Goal: Task Accomplishment & Management: Manage account settings

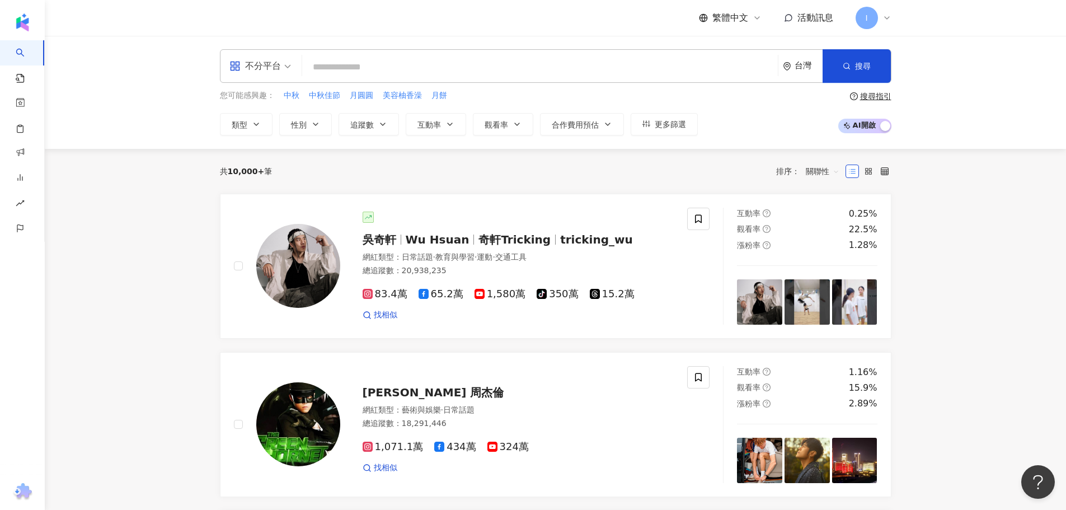
click at [887, 17] on icon at bounding box center [887, 17] width 9 height 9
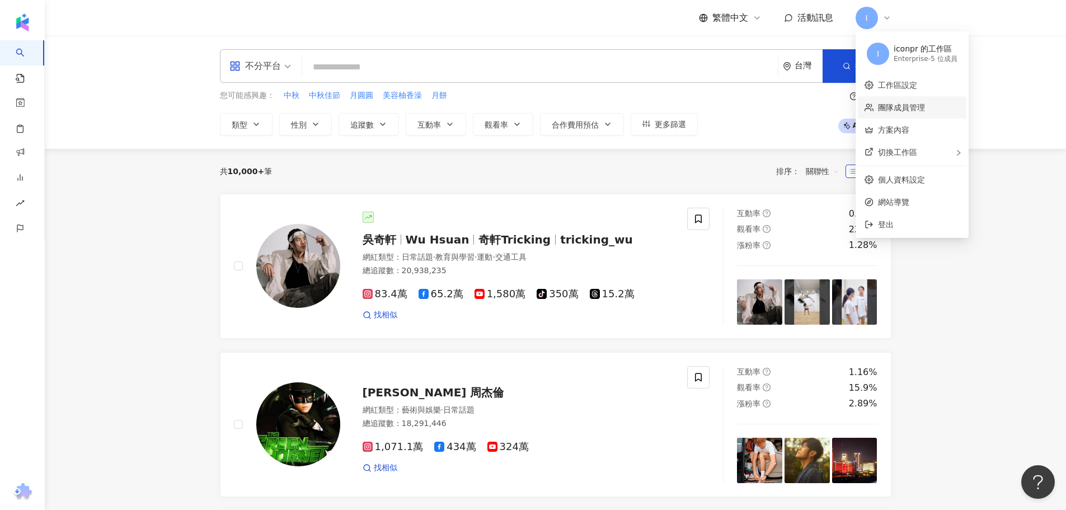
click at [904, 106] on link "團隊成員管理" at bounding box center [901, 107] width 47 height 9
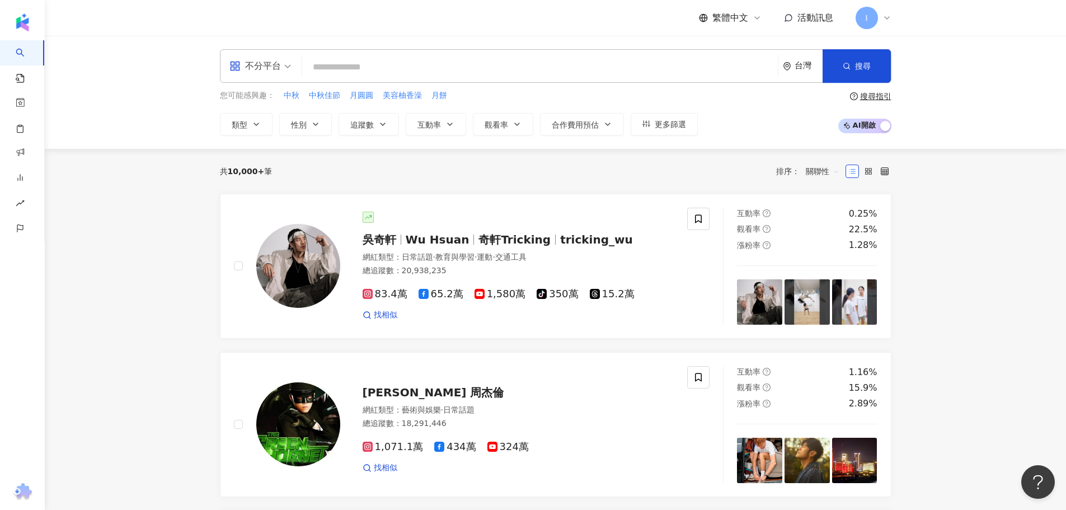
click at [887, 18] on icon at bounding box center [887, 18] width 4 height 2
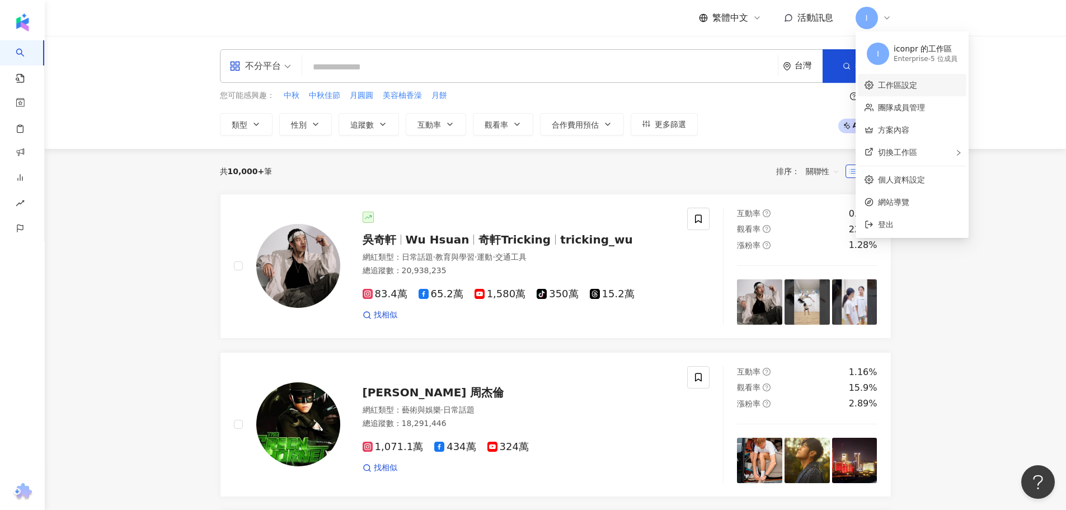
click at [918, 85] on link "工作區設定" at bounding box center [897, 85] width 39 height 9
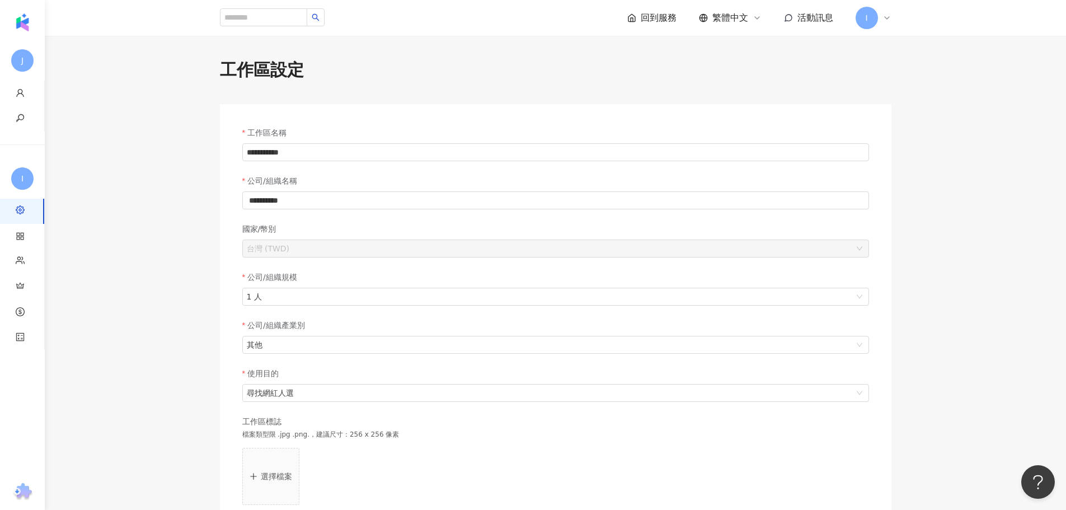
click at [864, 18] on span "I" at bounding box center [867, 18] width 22 height 22
click at [894, 105] on link "團隊成員管理" at bounding box center [901, 107] width 47 height 9
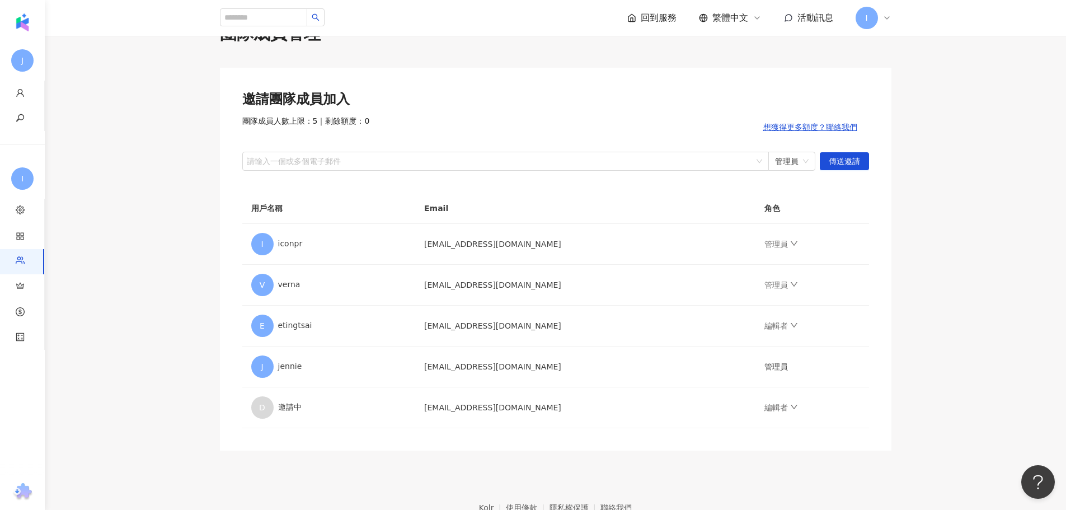
scroll to position [56, 0]
